Goal: Information Seeking & Learning: Learn about a topic

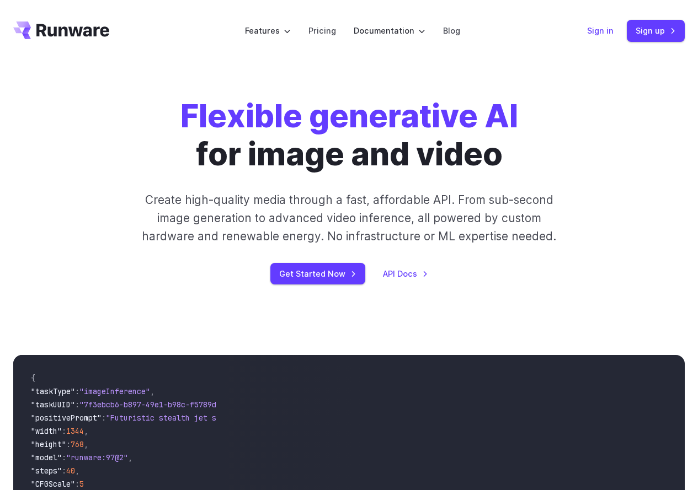
click at [598, 30] on link "Sign in" at bounding box center [600, 30] width 26 height 13
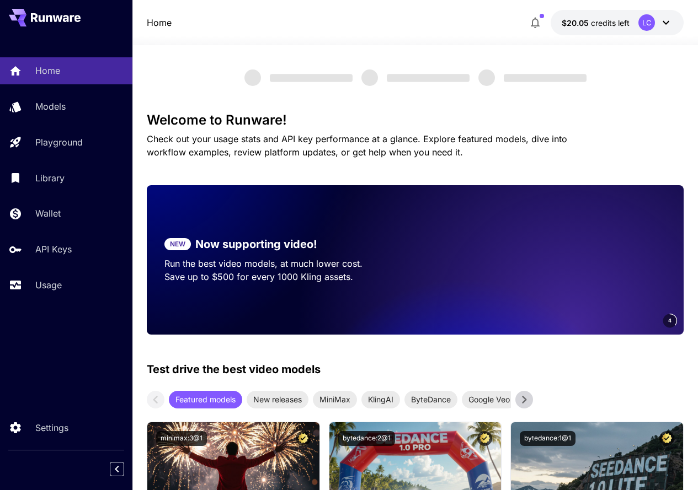
click at [667, 24] on icon at bounding box center [665, 23] width 7 height 4
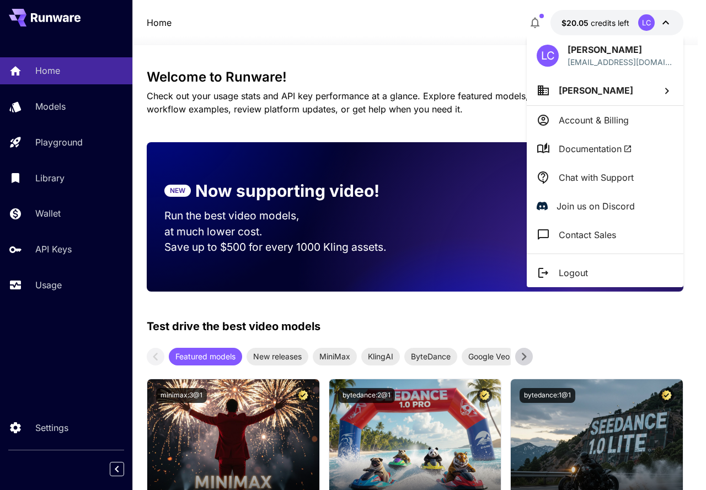
click at [585, 117] on p "Account & Billing" at bounding box center [594, 120] width 70 height 13
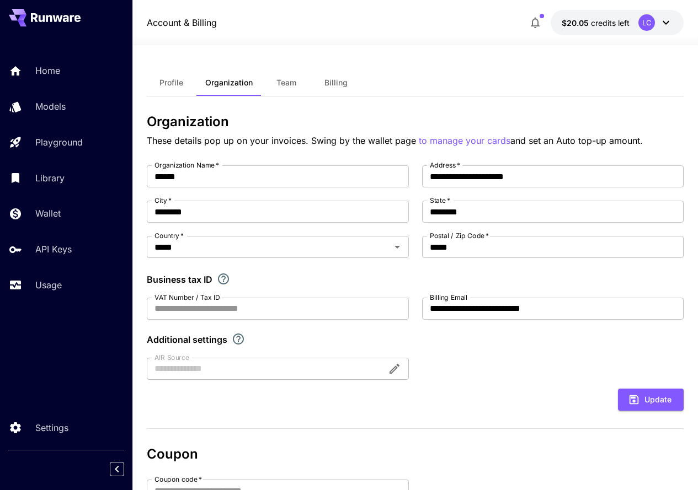
click at [347, 82] on button "Billing" at bounding box center [336, 82] width 50 height 26
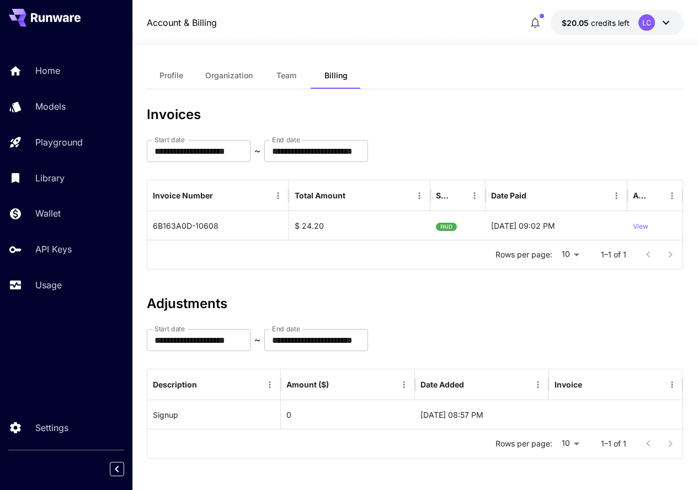
scroll to position [9, 0]
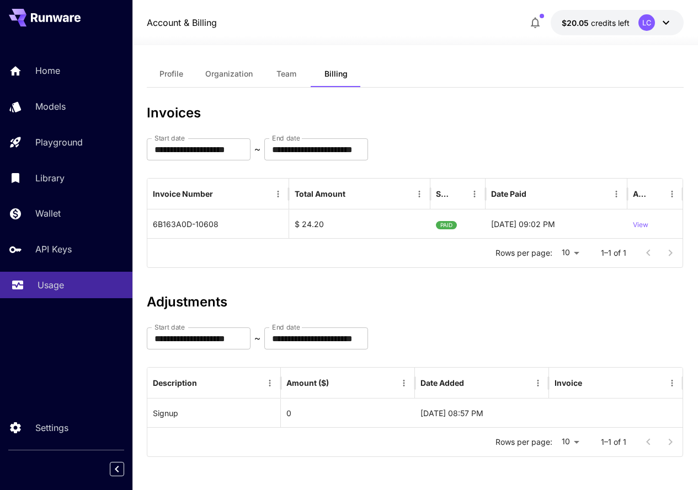
click at [45, 281] on p "Usage" at bounding box center [51, 285] width 26 height 13
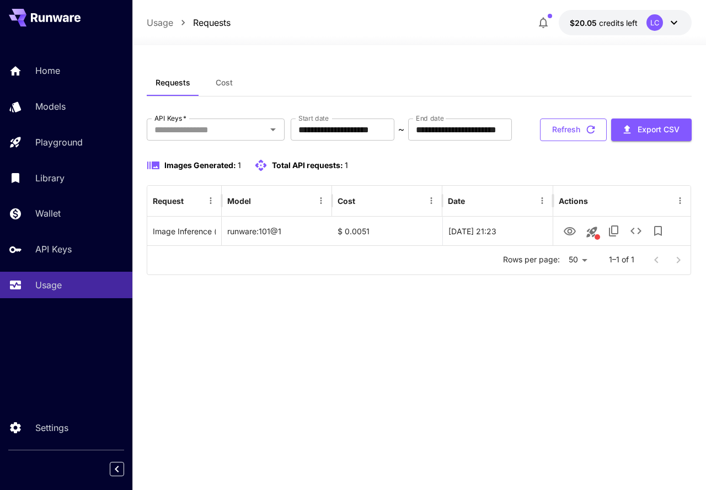
click at [571, 141] on button "Refresh" at bounding box center [573, 130] width 67 height 23
click at [580, 141] on button "Refresh" at bounding box center [573, 130] width 67 height 23
click at [560, 141] on button "Refresh" at bounding box center [573, 130] width 67 height 23
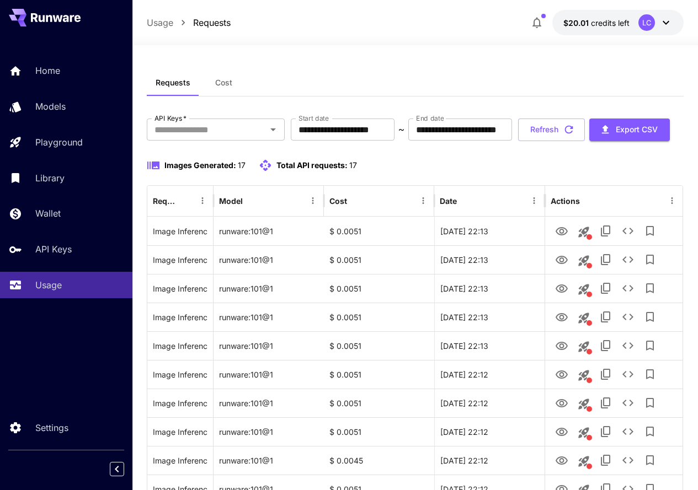
scroll to position [110, 0]
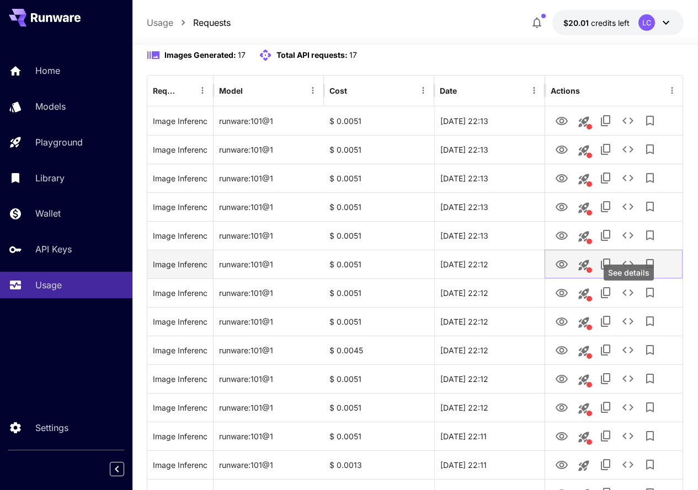
click at [630, 271] on icon "See details" at bounding box center [627, 264] width 13 height 13
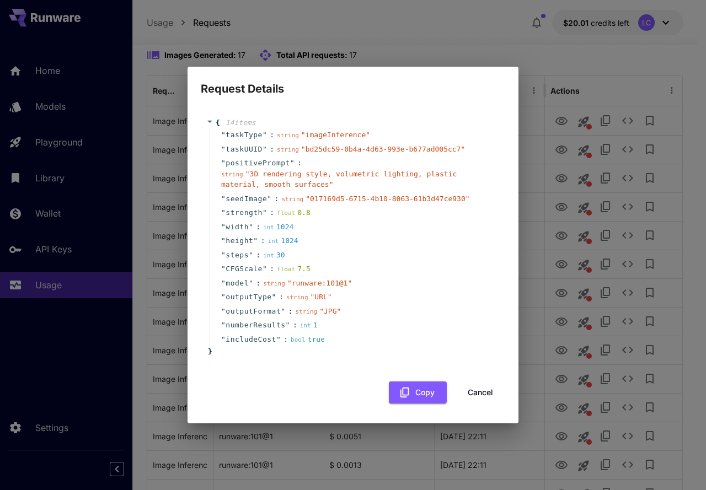
click at [648, 91] on div "Request Details { 14 item s " taskType " : string " imageInference " " taskUUID…" at bounding box center [353, 245] width 706 height 490
click at [493, 388] on button "Cancel" at bounding box center [481, 393] width 50 height 23
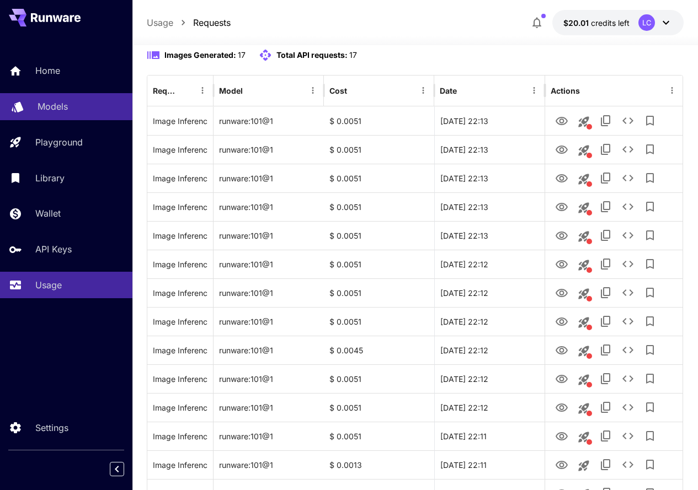
click at [54, 111] on p "Models" at bounding box center [53, 106] width 30 height 13
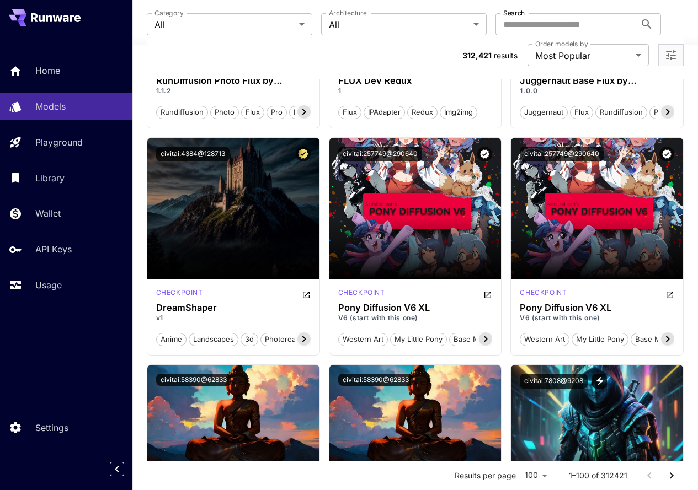
scroll to position [1324, 0]
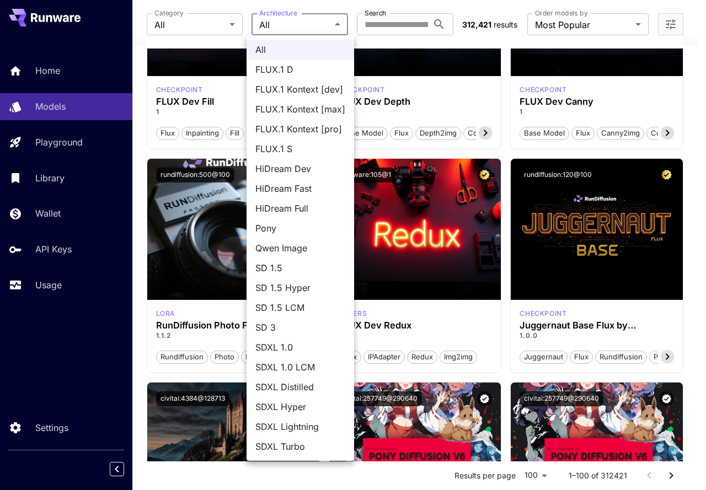
click at [277, 249] on span "Qwen Image" at bounding box center [300, 248] width 90 height 13
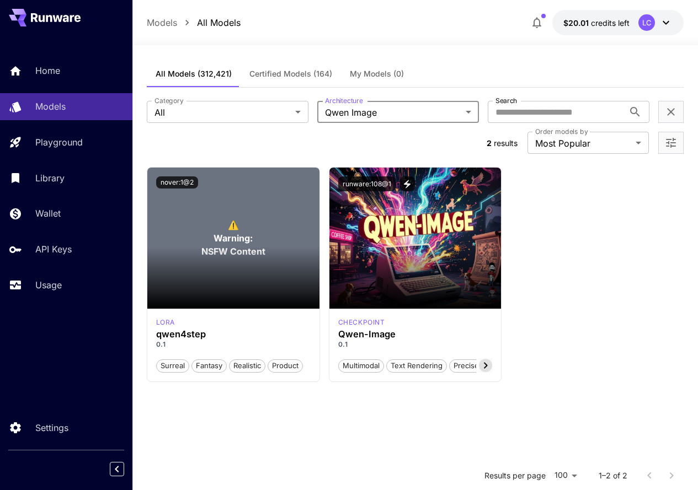
scroll to position [0, 0]
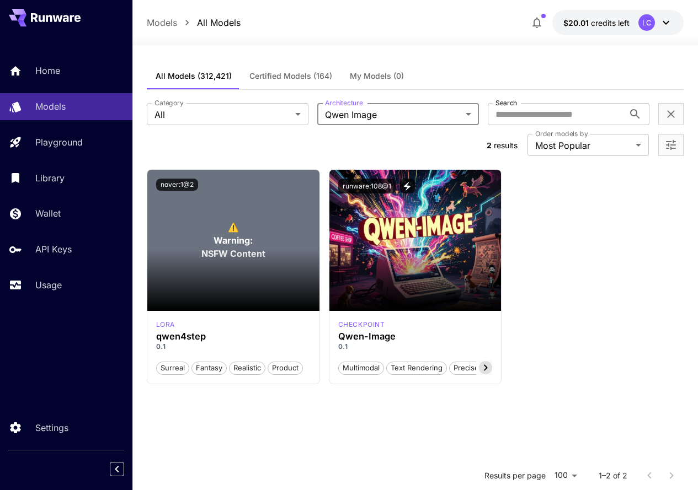
click at [316, 112] on body "**********" at bounding box center [349, 360] width 698 height 721
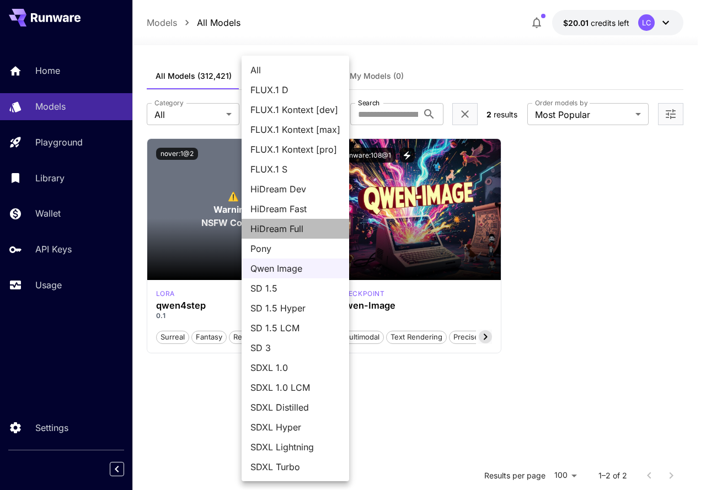
click at [281, 223] on span "HiDream Full" at bounding box center [295, 228] width 90 height 13
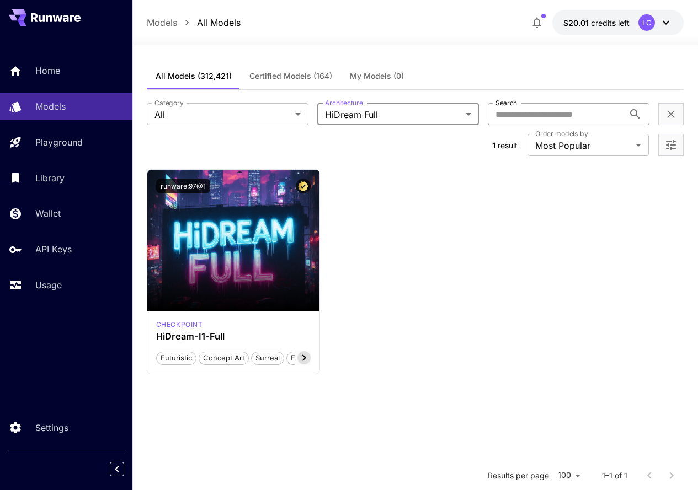
click at [488, 111] on input "Search" at bounding box center [556, 114] width 136 height 22
click at [322, 116] on body "**********" at bounding box center [349, 360] width 698 height 721
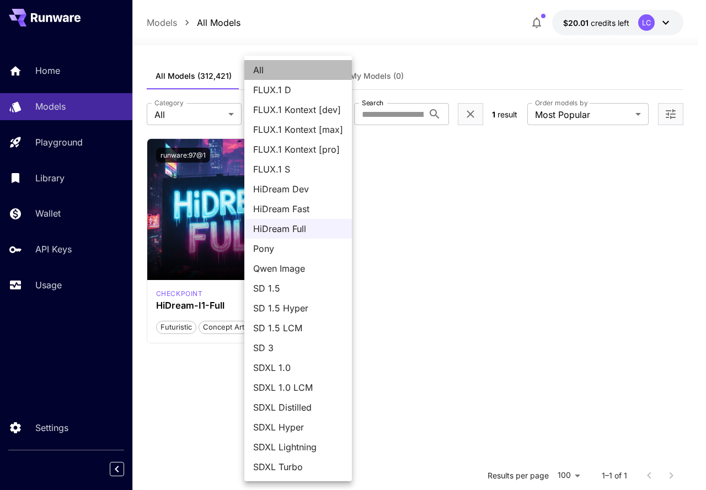
click at [273, 74] on span "All" at bounding box center [298, 69] width 90 height 13
type input "***"
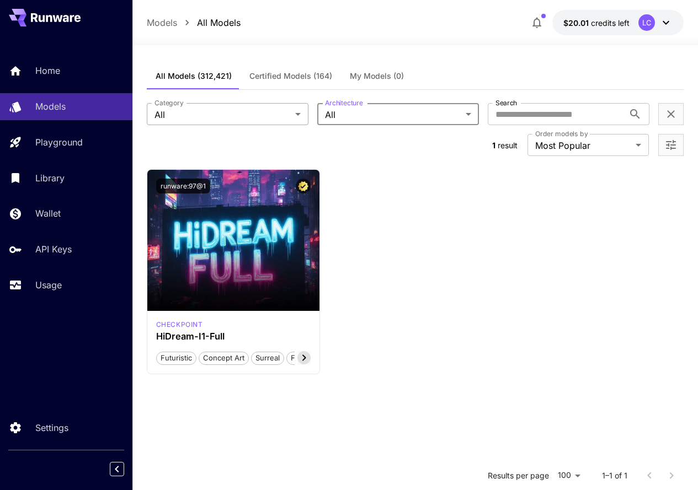
click at [214, 110] on body "**********" at bounding box center [349, 360] width 698 height 721
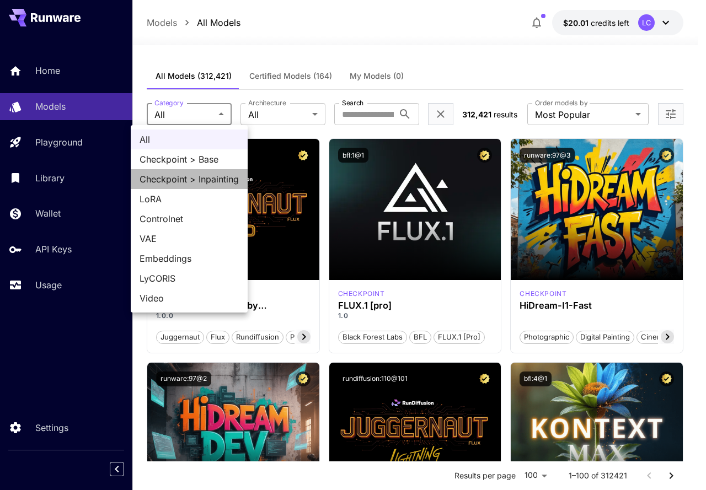
click at [208, 179] on span "Checkpoint > Inpainting" at bounding box center [189, 179] width 99 height 13
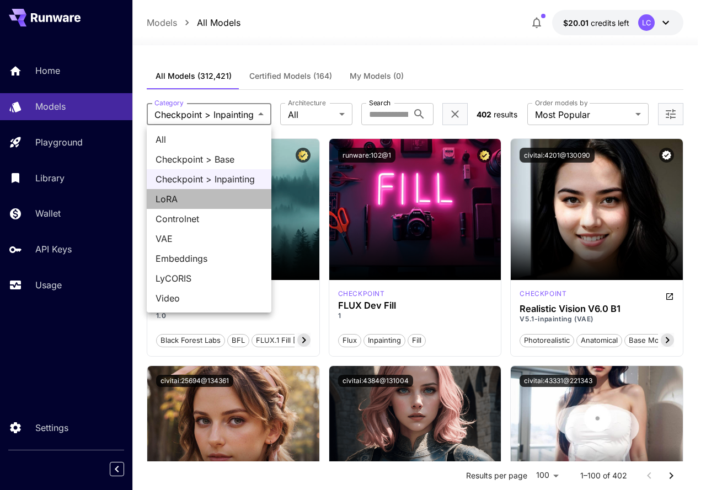
click at [180, 199] on span "LoRA" at bounding box center [209, 199] width 107 height 13
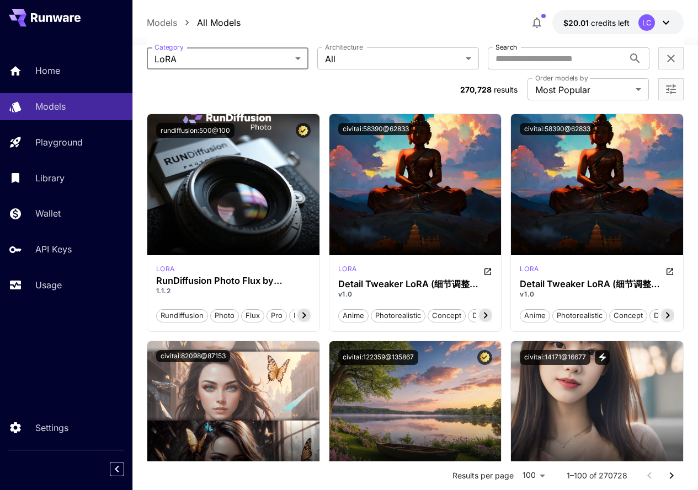
scroll to position [55, 0]
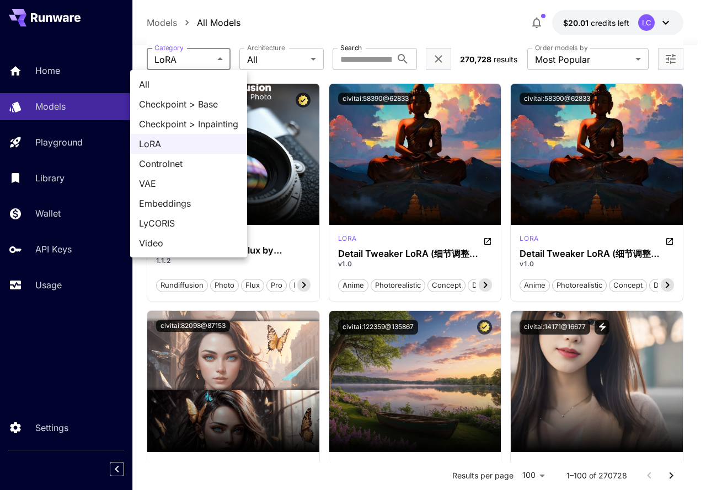
click at [163, 122] on span "Checkpoint > Inpainting" at bounding box center [188, 123] width 99 height 13
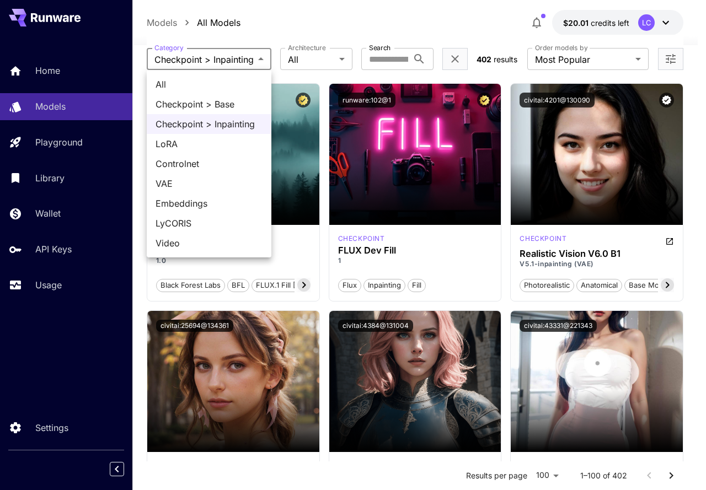
click at [161, 79] on span "All" at bounding box center [209, 84] width 107 height 13
type input "***"
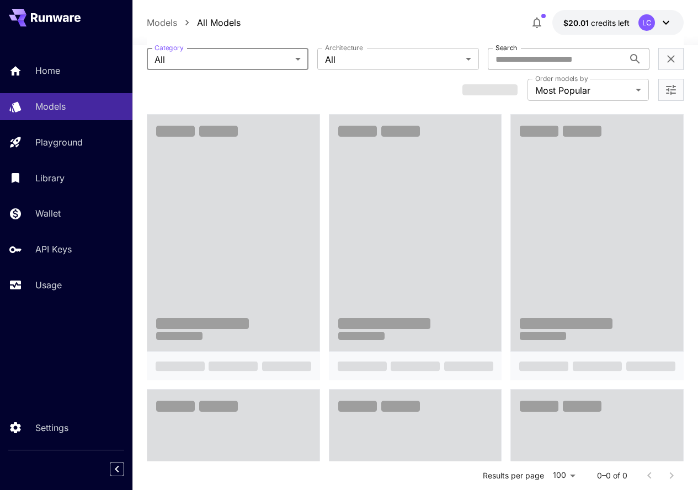
click at [488, 62] on input "Search" at bounding box center [556, 59] width 136 height 22
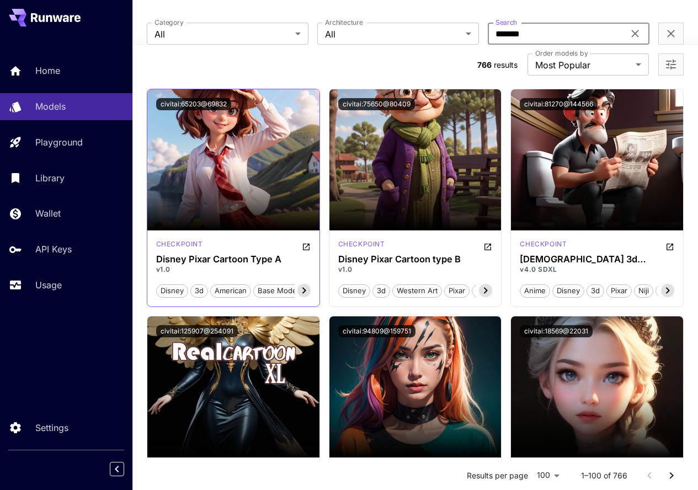
scroll to position [0, 0]
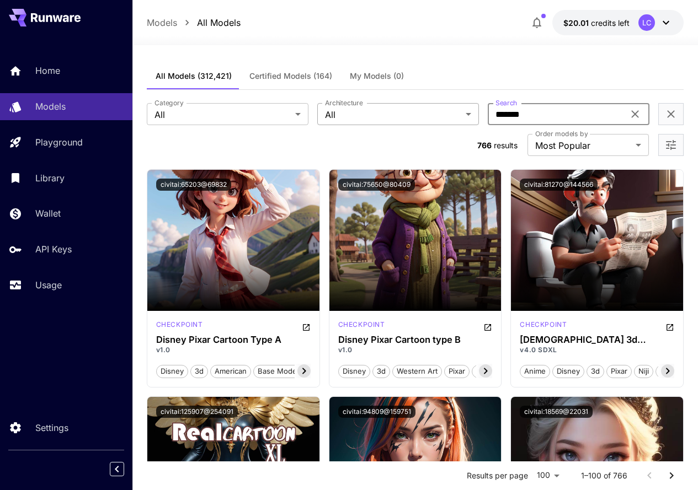
drag, startPoint x: 392, startPoint y: 113, endPoint x: 307, endPoint y: 114, distance: 84.9
click at [308, 113] on div "Category All *** Category Architecture All *** Architecture Search ******* Sear…" at bounding box center [415, 114] width 537 height 22
type input "**"
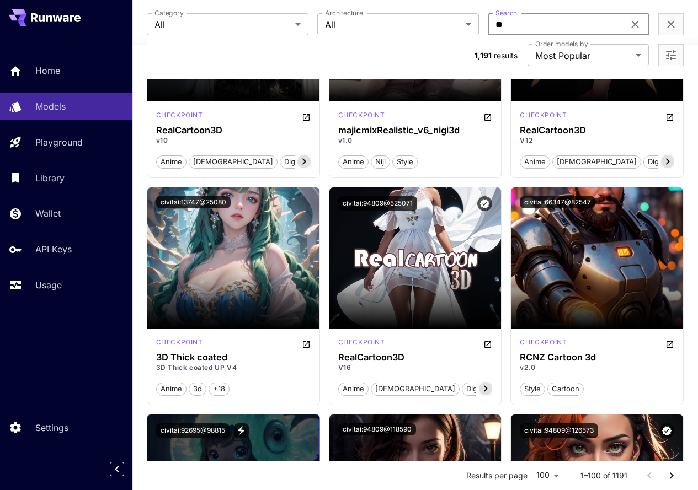
scroll to position [2703, 0]
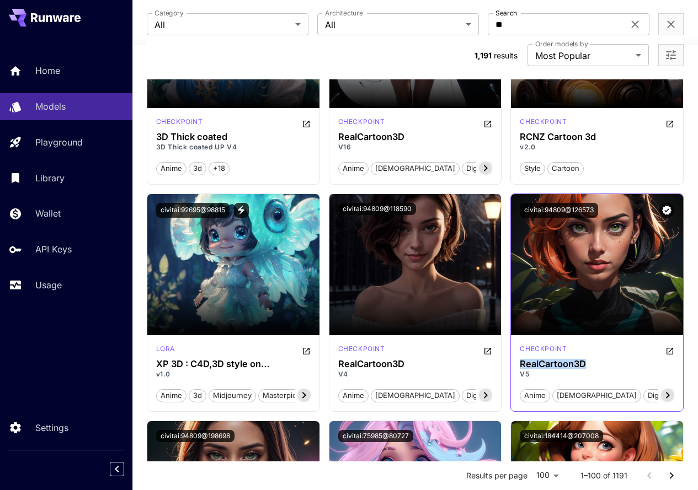
drag, startPoint x: 584, startPoint y: 334, endPoint x: 515, endPoint y: 334, distance: 69.5
click at [515, 335] on div "checkpoint RealCartoon3D V5 anime female digital art mecha mix scifi base model…" at bounding box center [597, 373] width 172 height 76
copy h3 "RealCartoon3D"
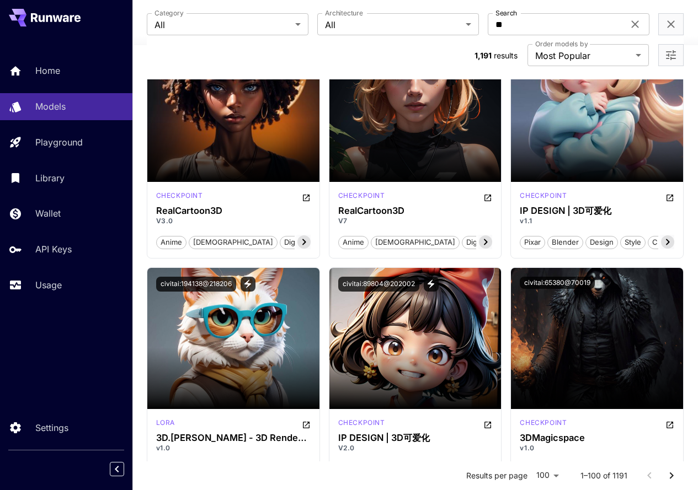
scroll to position [6781, 0]
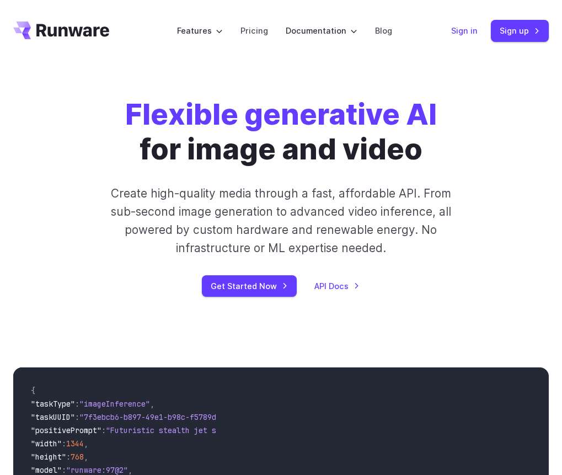
click at [470, 34] on link "Sign in" at bounding box center [464, 30] width 26 height 13
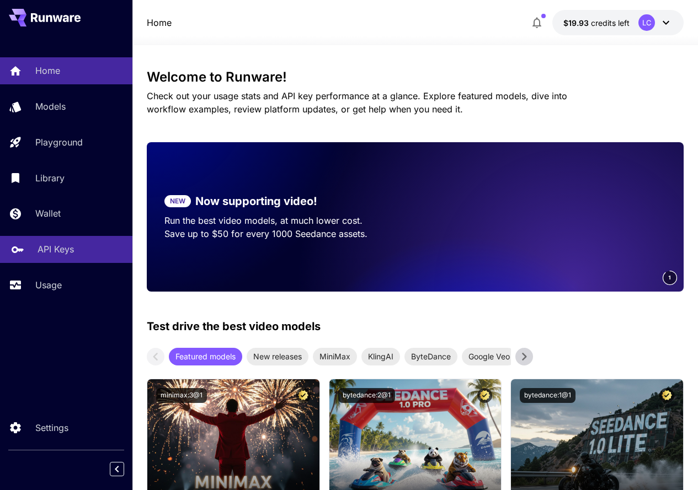
click at [68, 247] on p "API Keys" at bounding box center [56, 249] width 36 height 13
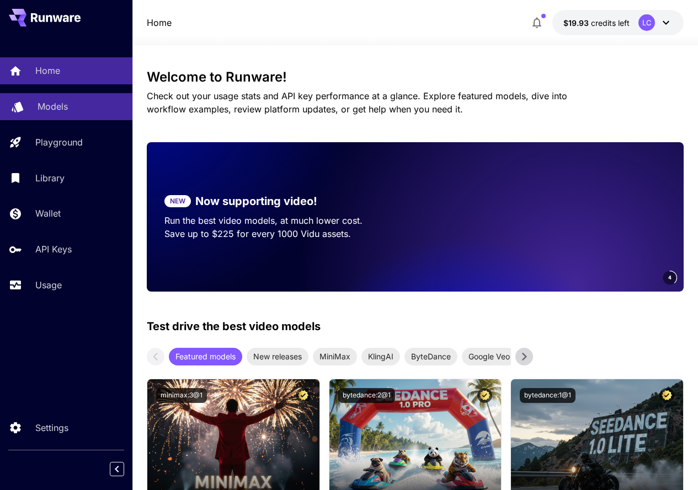
click at [62, 105] on p "Models" at bounding box center [53, 106] width 30 height 13
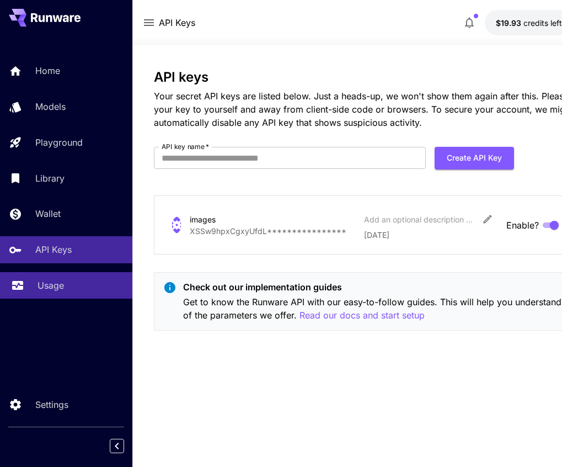
click at [45, 286] on p "Usage" at bounding box center [51, 285] width 26 height 13
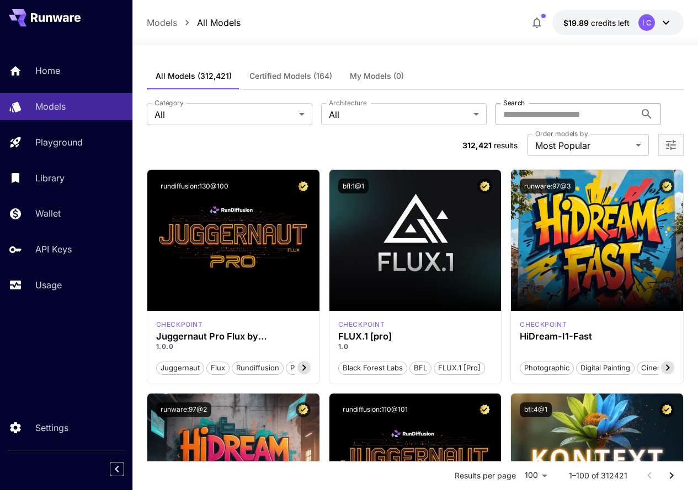
click at [495, 112] on input "Search" at bounding box center [565, 114] width 140 height 22
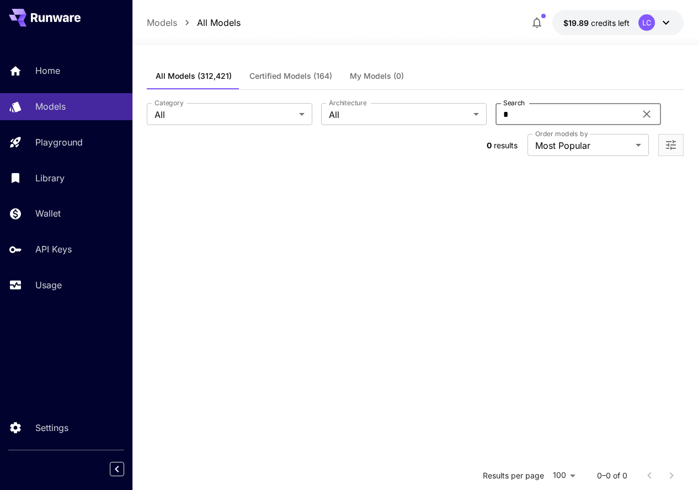
type input "*"
click at [329, 28] on div "Models All Models $19.89 credits left LC" at bounding box center [415, 22] width 537 height 25
click at [292, 78] on span "Certified Models (164)" at bounding box center [290, 76] width 83 height 10
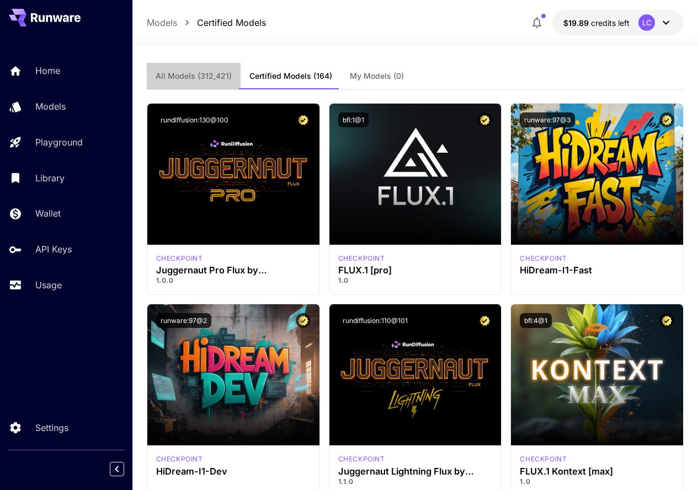
click at [207, 80] on span "All Models (312,421)" at bounding box center [194, 76] width 76 height 10
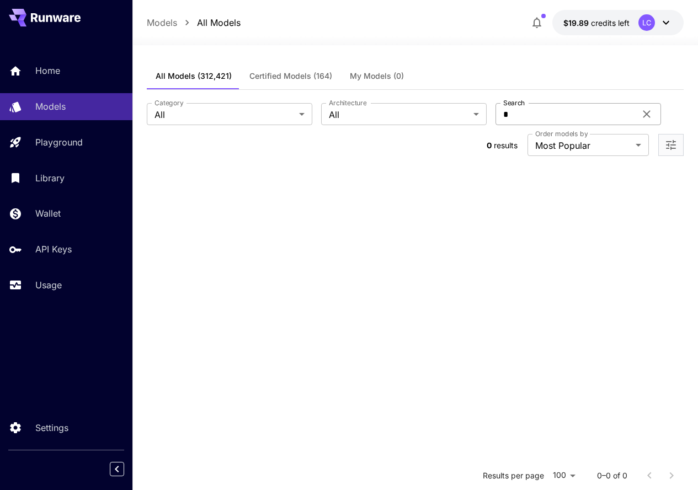
click at [495, 116] on input "*" at bounding box center [565, 114] width 140 height 22
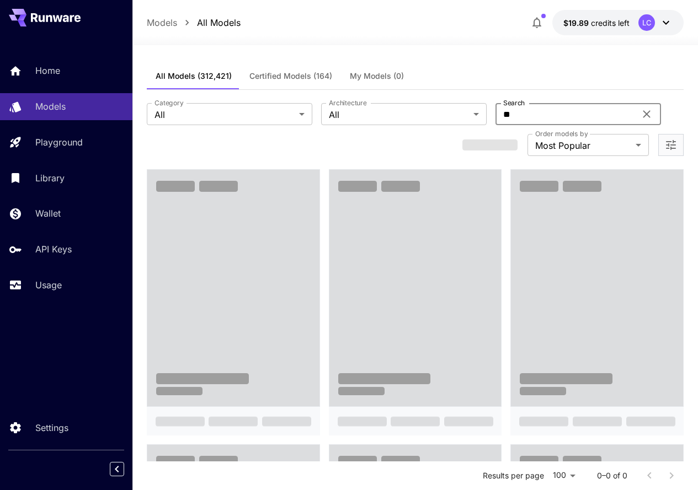
type input "**"
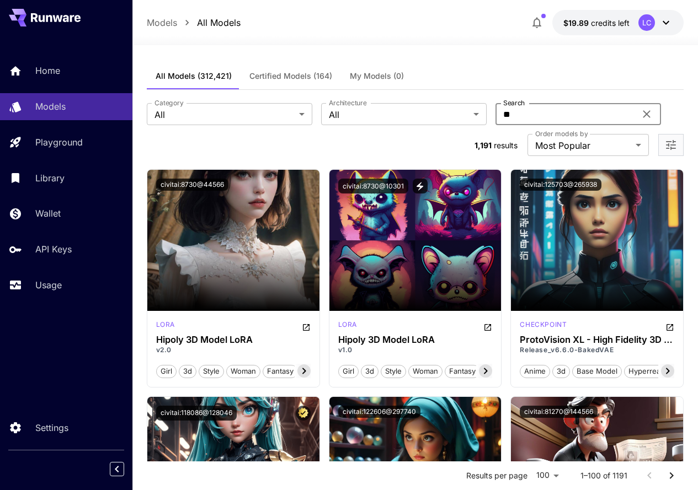
click at [296, 74] on span "Certified Models (164)" at bounding box center [290, 76] width 83 height 10
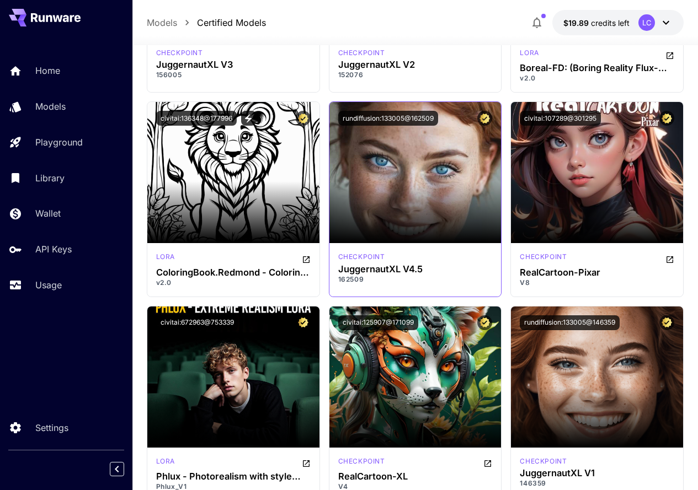
scroll to position [5295, 0]
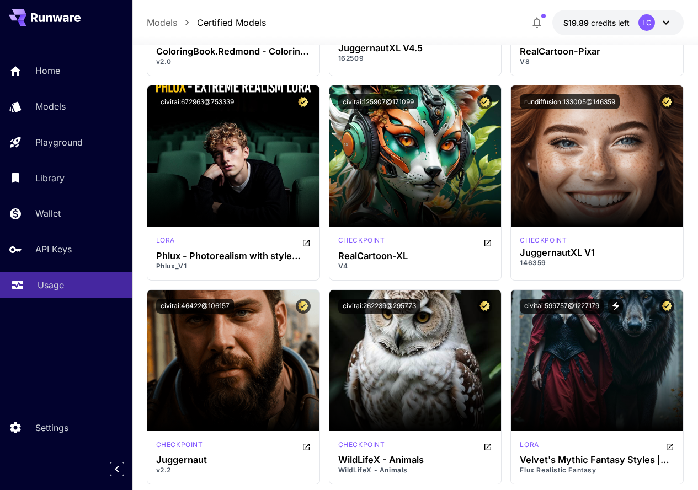
click at [47, 294] on link "Usage" at bounding box center [66, 285] width 132 height 27
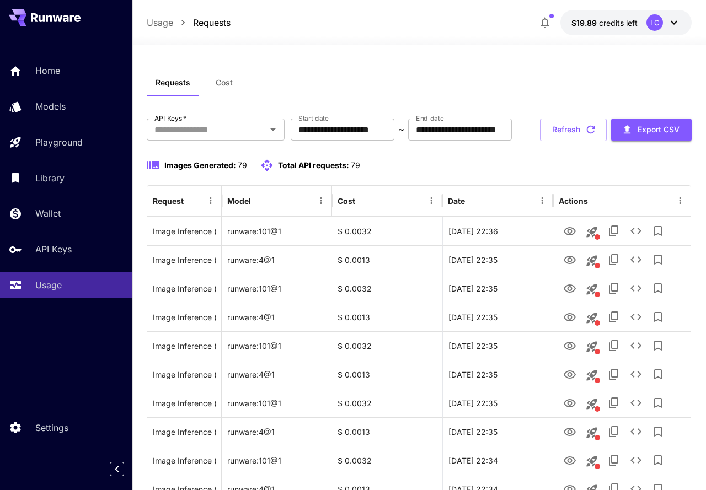
click at [224, 83] on span "Cost" at bounding box center [224, 83] width 17 height 10
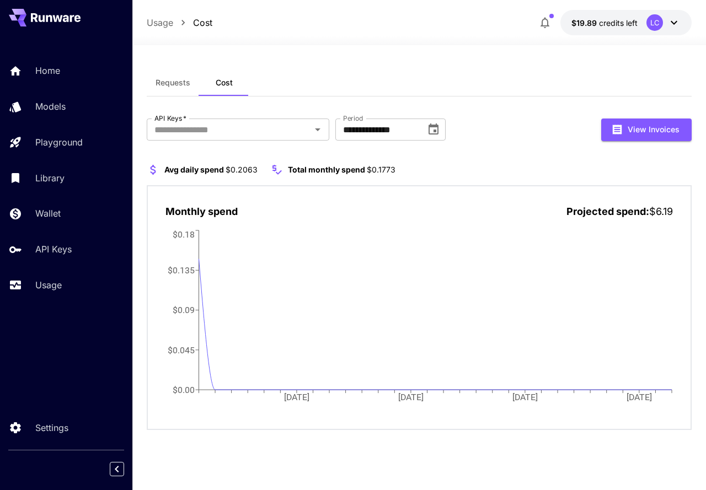
click at [174, 83] on span "Requests" at bounding box center [173, 83] width 35 height 10
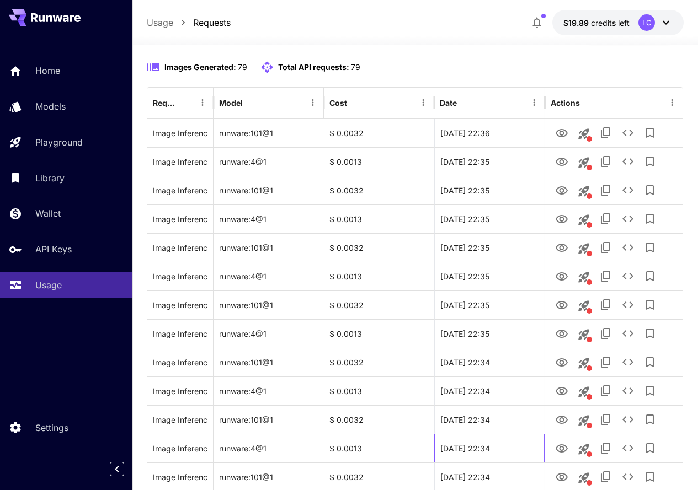
scroll to position [106, 0]
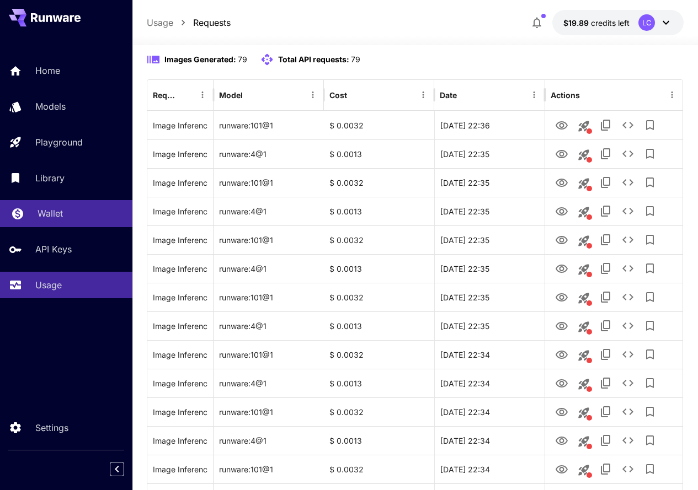
click at [60, 210] on p "Wallet" at bounding box center [50, 213] width 25 height 13
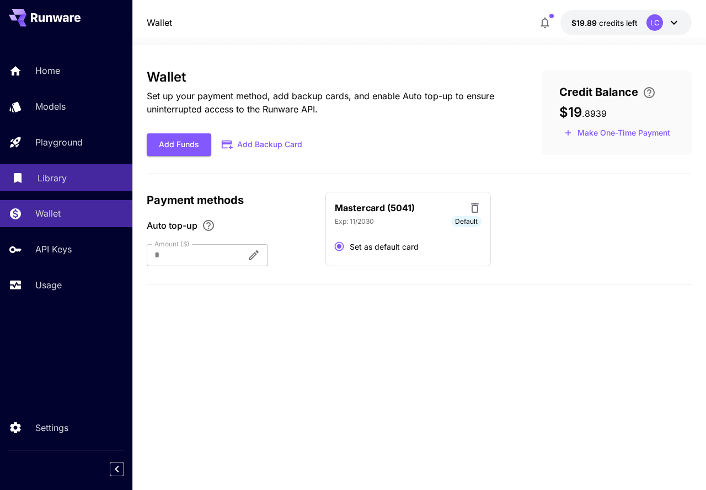
click at [60, 178] on p "Library" at bounding box center [52, 178] width 29 height 13
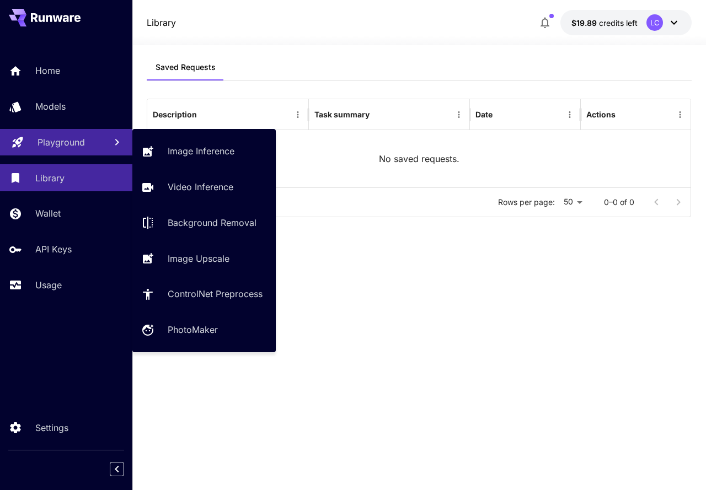
click at [67, 141] on p "Playground" at bounding box center [61, 142] width 47 height 13
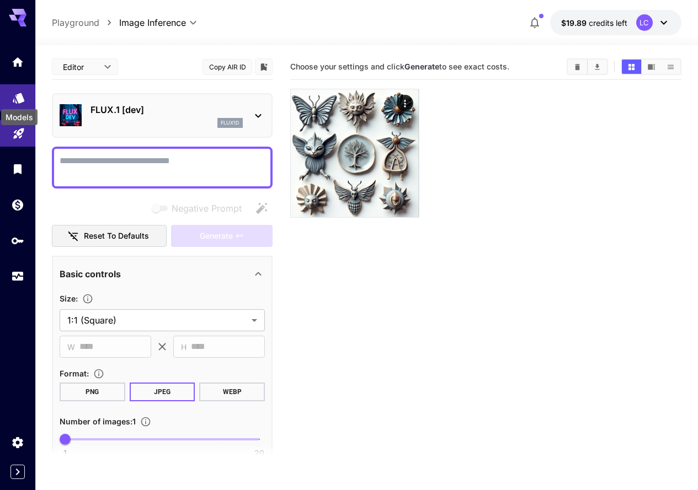
click at [20, 93] on icon "Models" at bounding box center [19, 94] width 12 height 10
